Goal: Information Seeking & Learning: Stay updated

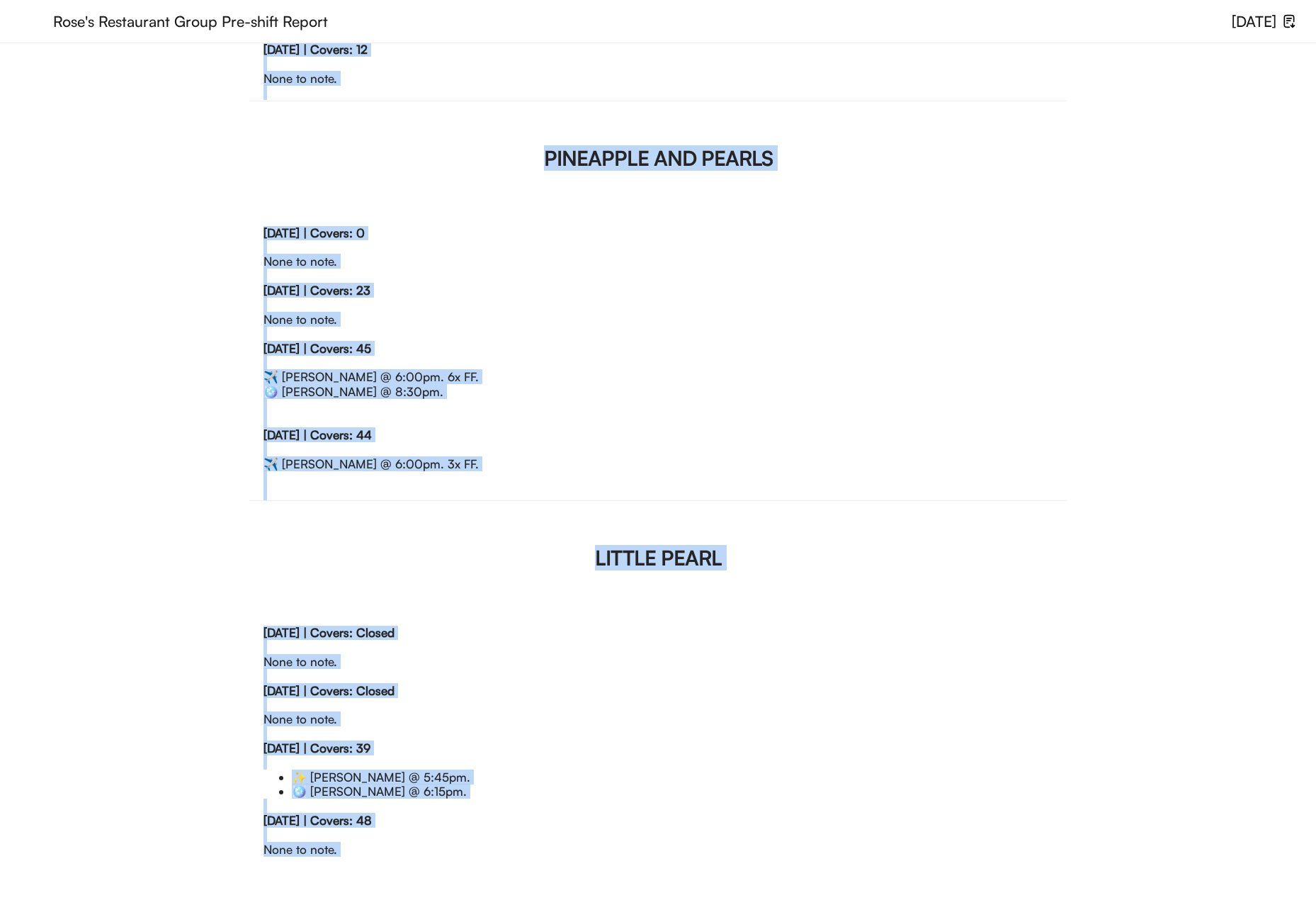
scroll to position [1175, 0]
drag, startPoint x: 588, startPoint y: 334, endPoint x: 406, endPoint y: 894, distance: 588.8
click at [406, 894] on div "RRG Friends of RRG Hi team!! Below are our RRG Special Guests for the week: 🔥 -…" at bounding box center [658, 22] width 818 height 1789
copy div "LORE'I DOLORS Ametco, 5/48 | Adipis: Elitse Doei te inci. Utlabor, 2/63 | Etdol…"
